Goal: Navigation & Orientation: Understand site structure

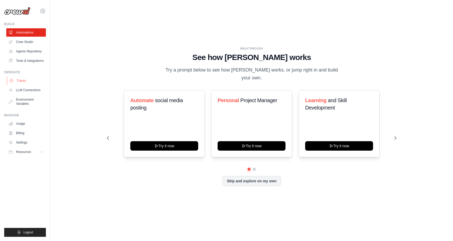
click at [22, 84] on link "Traces" at bounding box center [27, 80] width 40 height 8
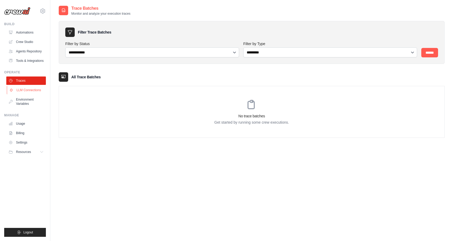
click at [30, 86] on link "LLM Connections" at bounding box center [27, 90] width 40 height 8
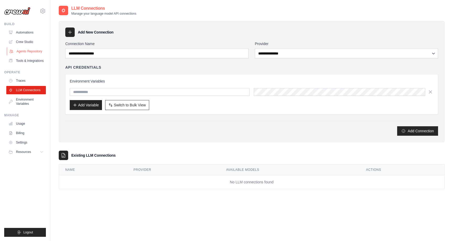
click at [33, 52] on link "Agents Repository" at bounding box center [27, 51] width 40 height 8
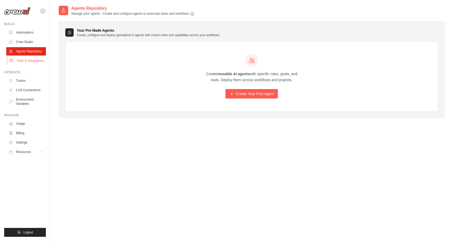
click at [34, 60] on link "Tools & Integrations" at bounding box center [27, 61] width 40 height 8
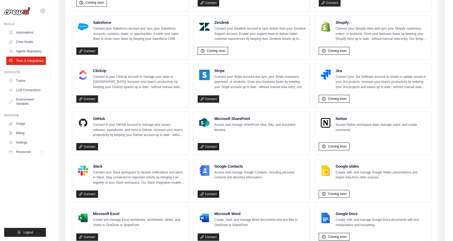
scroll to position [264, 0]
